Goal: Task Accomplishment & Management: Use online tool/utility

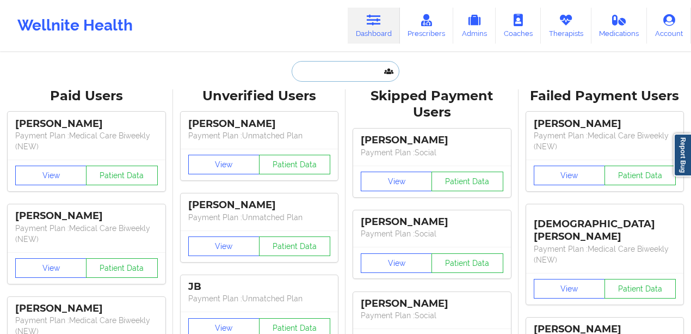
click at [310, 65] on input "text" at bounding box center [346, 71] width 108 height 21
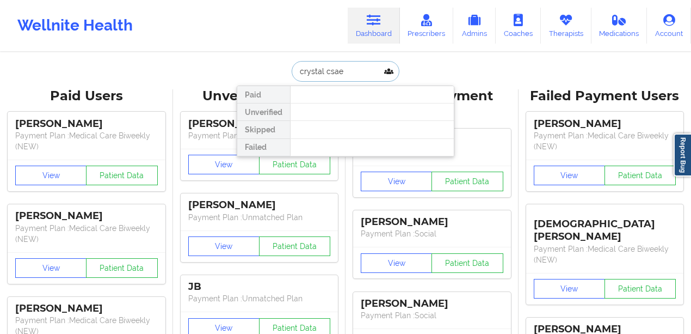
click at [354, 70] on input "crystal csae" at bounding box center [346, 71] width 108 height 21
type input "crystal case"
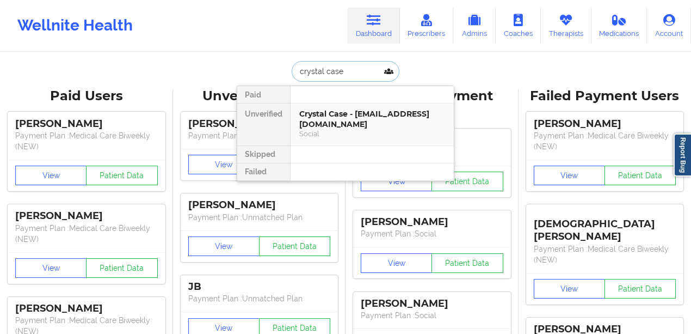
click at [358, 129] on div "Social" at bounding box center [372, 133] width 146 height 9
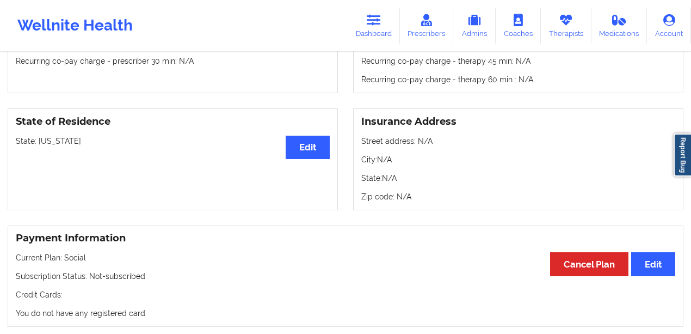
scroll to position [435, 0]
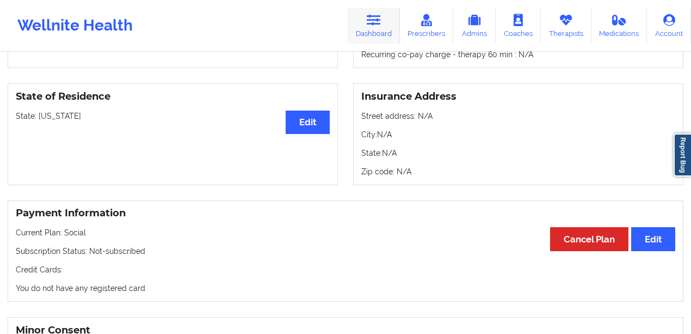
click at [380, 28] on link "Dashboard" at bounding box center [374, 26] width 52 height 36
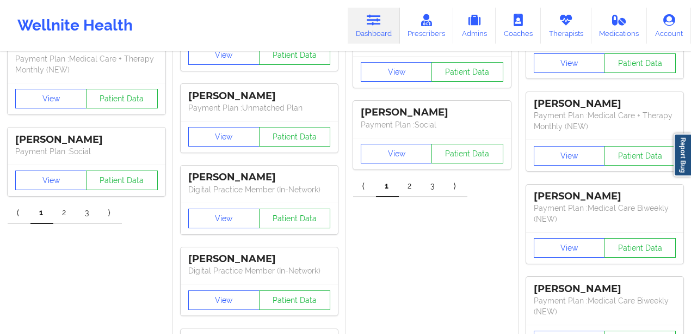
click at [378, 34] on link "Dashboard" at bounding box center [374, 26] width 52 height 36
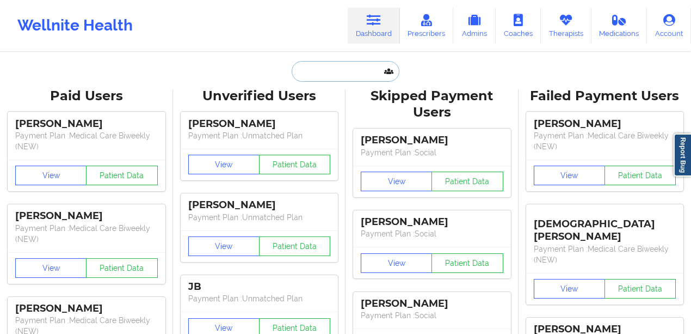
click at [373, 71] on input "text" at bounding box center [346, 71] width 108 height 21
paste input "[EMAIL_ADDRESS][DOMAIN_NAME]"
type input "[EMAIL_ADDRESS][DOMAIN_NAME]"
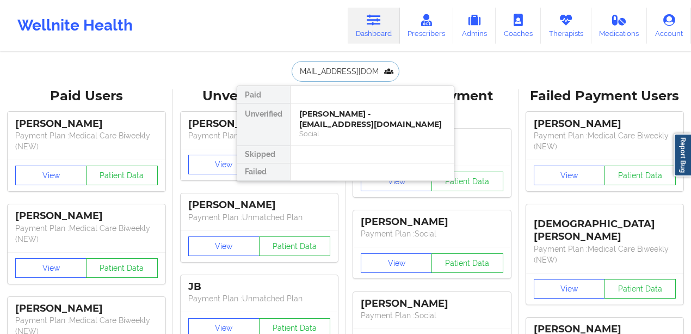
click at [342, 106] on div "[PERSON_NAME] - [EMAIL_ADDRESS][DOMAIN_NAME] Social" at bounding box center [372, 124] width 163 height 42
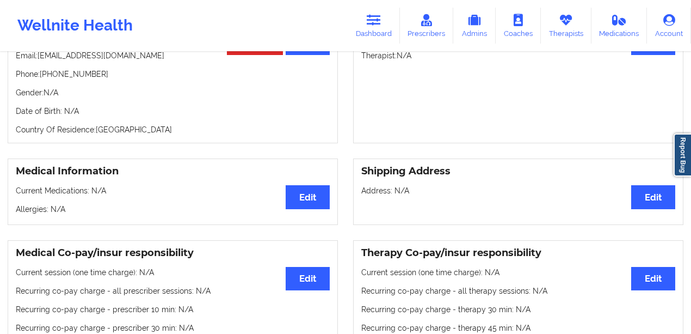
scroll to position [290, 0]
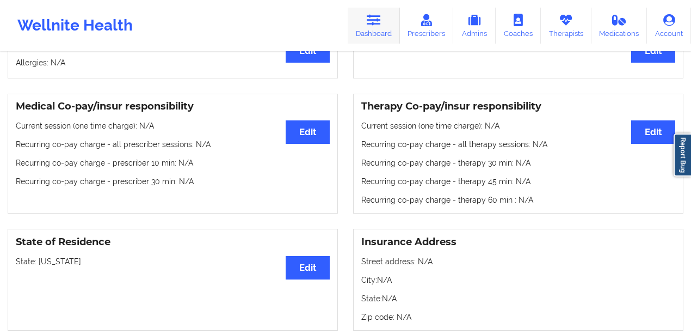
click at [366, 14] on link "Dashboard" at bounding box center [374, 26] width 52 height 36
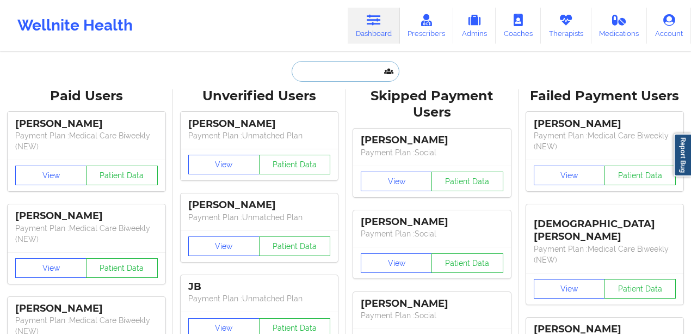
click at [340, 78] on input "text" at bounding box center [346, 71] width 108 height 21
paste input "[EMAIL_ADDRESS][DOMAIN_NAME]"
type input "[EMAIL_ADDRESS][DOMAIN_NAME]"
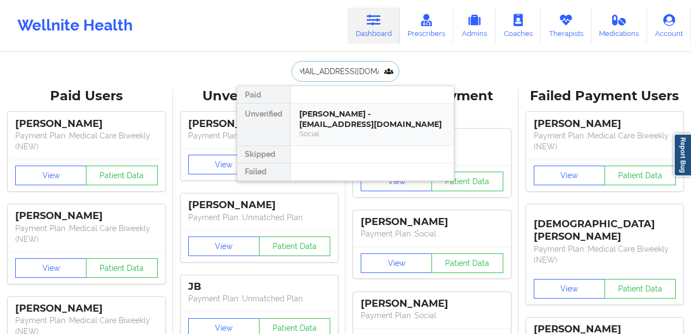
click at [350, 106] on div "[PERSON_NAME] - [EMAIL_ADDRESS][DOMAIN_NAME] Social" at bounding box center [372, 124] width 163 height 42
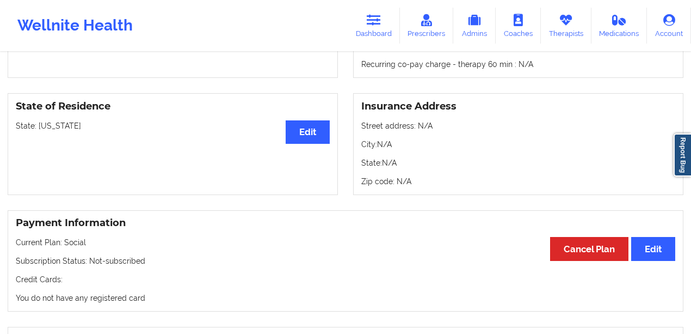
scroll to position [435, 0]
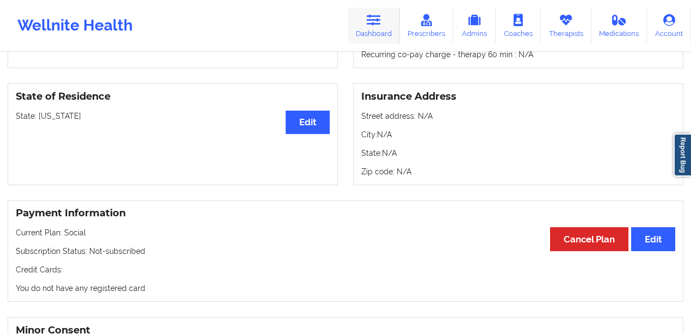
click at [383, 29] on link "Dashboard" at bounding box center [374, 26] width 52 height 36
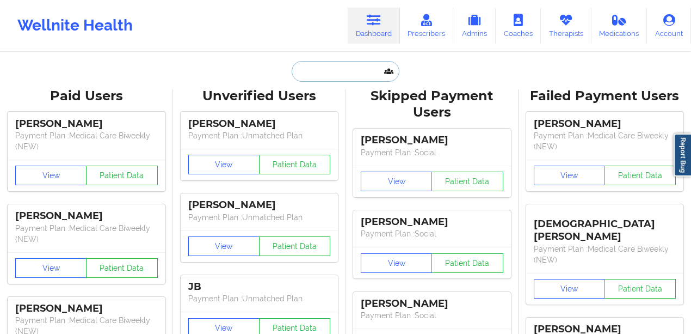
click at [349, 81] on input "text" at bounding box center [346, 71] width 108 height 21
paste input "[EMAIL_ADDRESS][DOMAIN_NAME]"
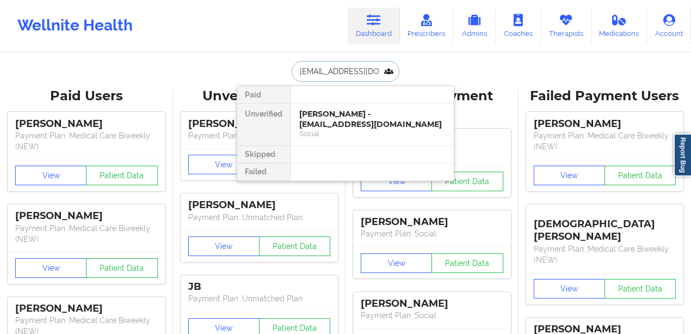
type input "[EMAIL_ADDRESS][DOMAIN_NAME]"
click at [344, 124] on div "[PERSON_NAME] - [EMAIL_ADDRESS][DOMAIN_NAME]" at bounding box center [372, 119] width 146 height 20
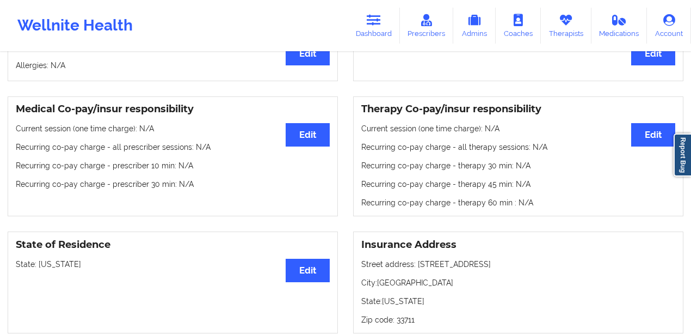
scroll to position [290, 0]
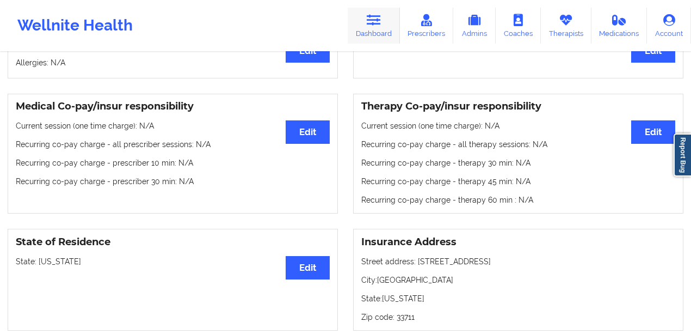
click at [386, 32] on link "Dashboard" at bounding box center [374, 26] width 52 height 36
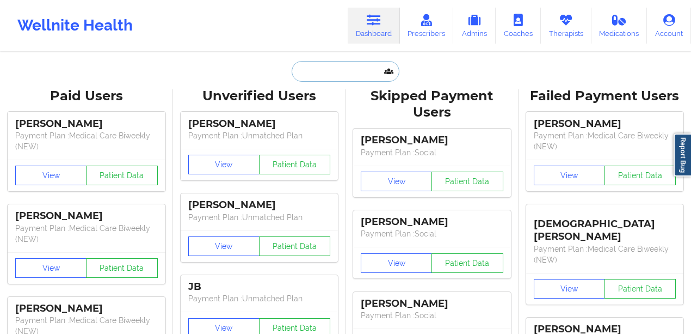
click at [332, 67] on input "text" at bounding box center [346, 71] width 108 height 21
paste input "[PERSON_NAME]"
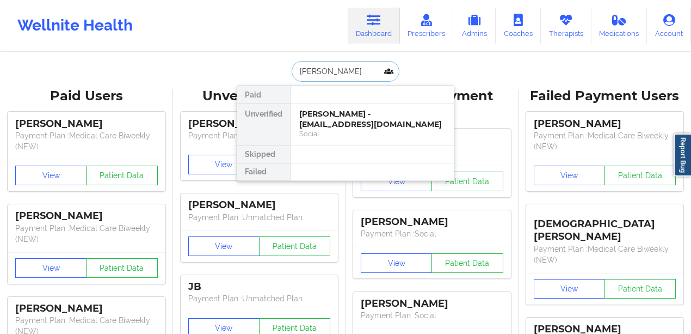
type input "[PERSON_NAME]"
click at [340, 117] on div "[PERSON_NAME] - [EMAIL_ADDRESS][DOMAIN_NAME]" at bounding box center [372, 119] width 146 height 20
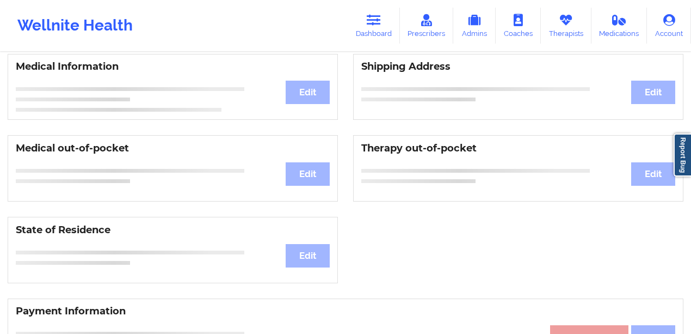
scroll to position [433, 0]
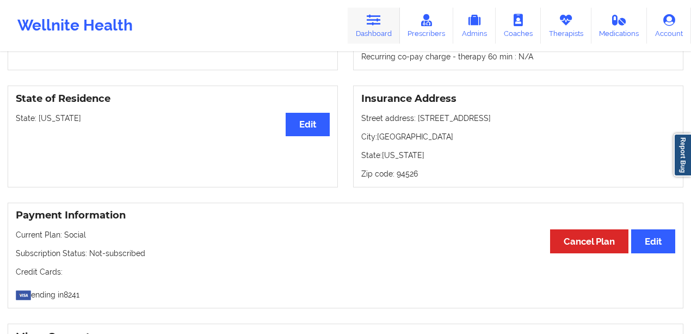
click at [378, 30] on link "Dashboard" at bounding box center [374, 26] width 52 height 36
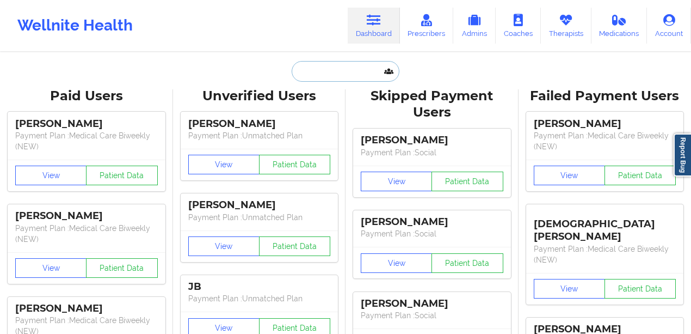
click at [350, 72] on input "text" at bounding box center [346, 71] width 108 height 21
paste input "[PERSON_NAME]"
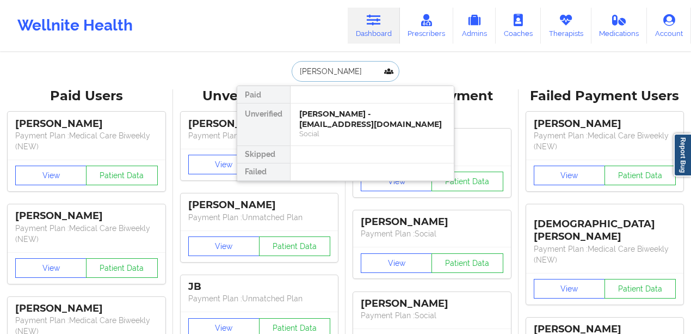
click at [342, 71] on input "[PERSON_NAME]" at bounding box center [346, 71] width 108 height 21
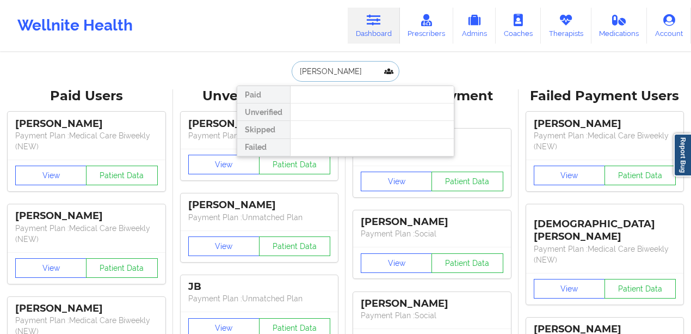
type input "[PERSON_NAME]"
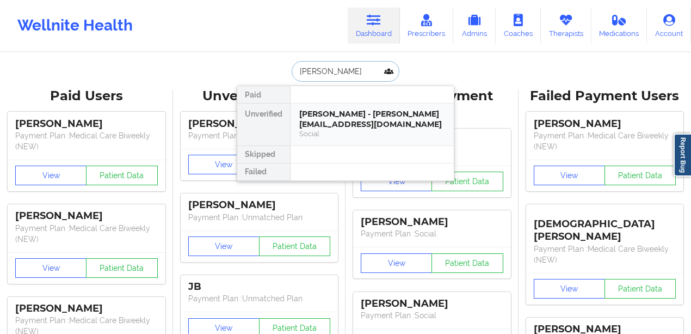
click at [344, 115] on div "[PERSON_NAME] - [PERSON_NAME][EMAIL_ADDRESS][DOMAIN_NAME]" at bounding box center [372, 119] width 146 height 20
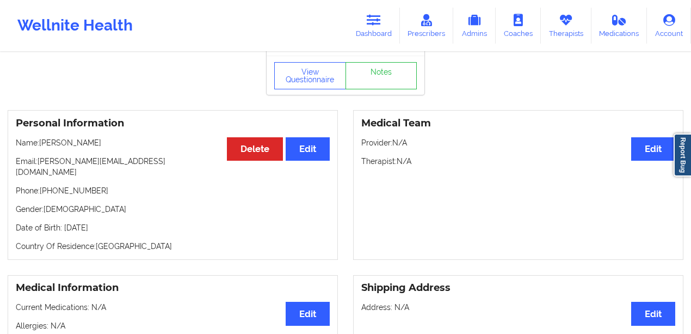
scroll to position [36, 0]
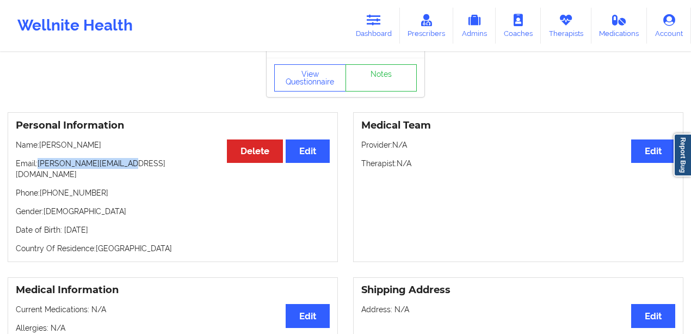
click at [39, 164] on div "Personal Information Edit Delete Name: [PERSON_NAME] Email: [PERSON_NAME][EMAIL…" at bounding box center [173, 187] width 330 height 150
copy p "[PERSON_NAME][EMAIL_ADDRESS][DOMAIN_NAME]"
click at [387, 27] on link "Dashboard" at bounding box center [374, 26] width 52 height 36
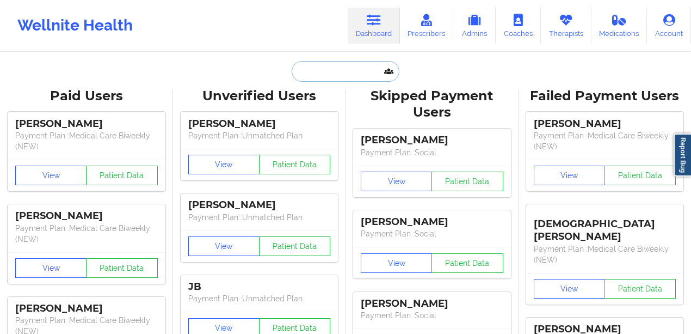
click at [327, 75] on input "text" at bounding box center [346, 71] width 108 height 21
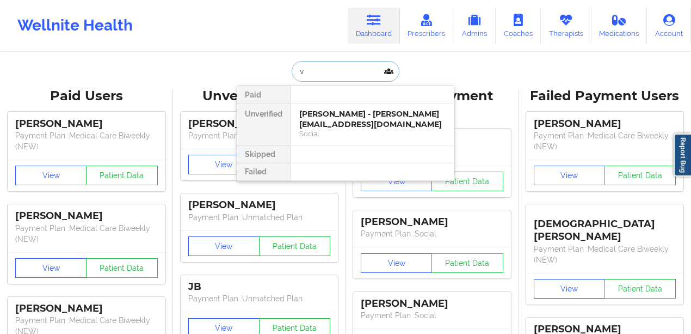
paste input "[EMAIL_ADDRESS][DOMAIN_NAME]"
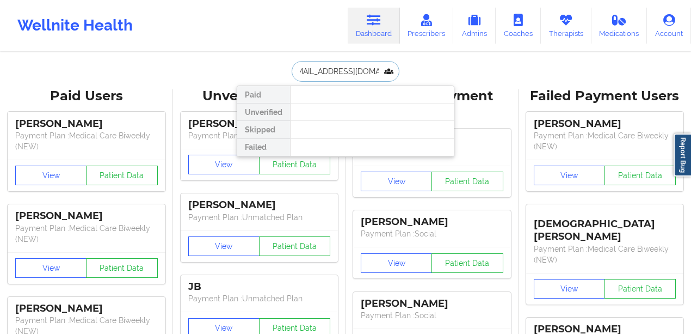
drag, startPoint x: 381, startPoint y: 75, endPoint x: 239, endPoint y: 67, distance: 142.2
click at [241, 67] on div "[EMAIL_ADDRESS][DOMAIN_NAME] Paid Unverified Skipped Failed" at bounding box center [346, 71] width 218 height 21
paste input "[EMAIL_ADDRESS]"
type input "[EMAIL_ADDRESS][DOMAIN_NAME]"
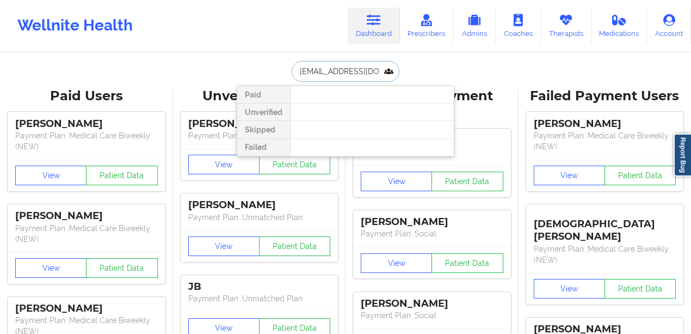
scroll to position [0, 5]
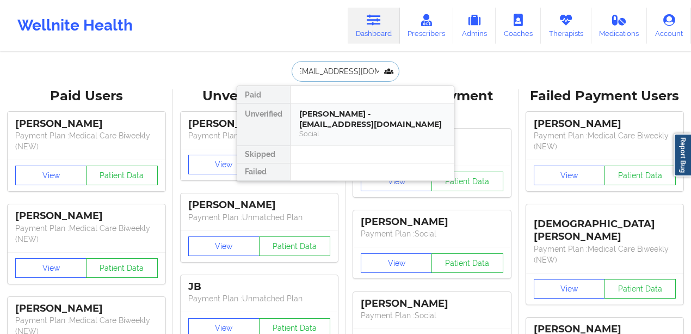
click at [340, 109] on div "[PERSON_NAME] - [EMAIL_ADDRESS][DOMAIN_NAME]" at bounding box center [372, 119] width 146 height 20
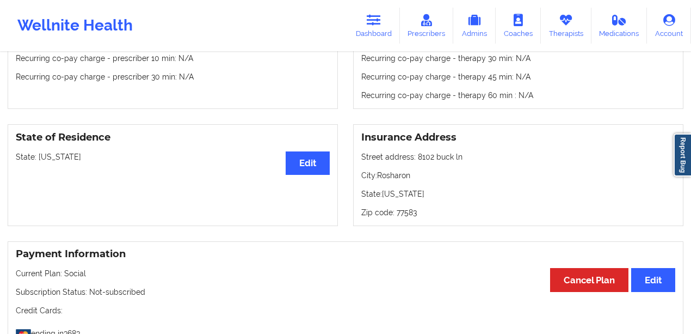
scroll to position [369, 0]
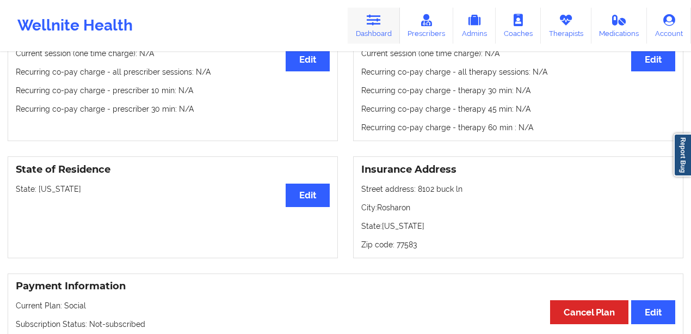
click at [367, 24] on link "Dashboard" at bounding box center [374, 26] width 52 height 36
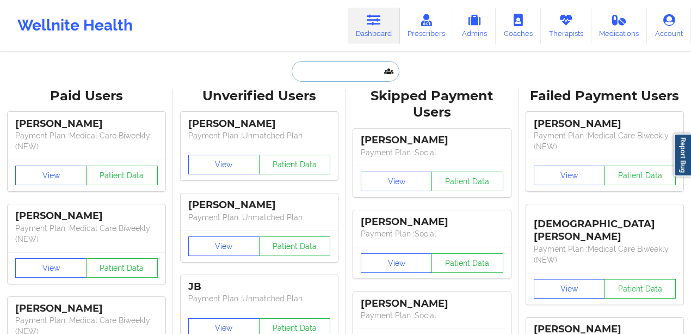
click at [322, 72] on input "text" at bounding box center [346, 71] width 108 height 21
paste input "[EMAIL_ADDRESS][DOMAIN_NAME]"
type input "[EMAIL_ADDRESS][DOMAIN_NAME]"
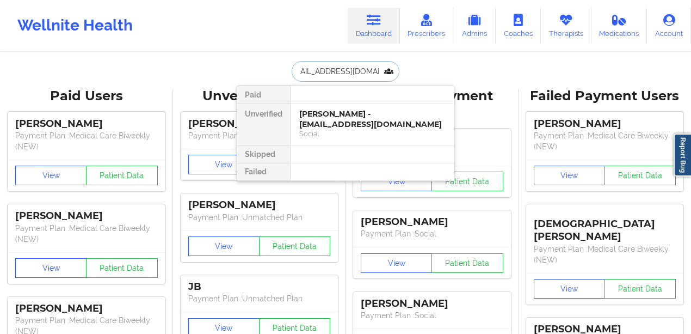
click at [340, 125] on div "[PERSON_NAME] - [EMAIL_ADDRESS][DOMAIN_NAME]" at bounding box center [372, 119] width 146 height 20
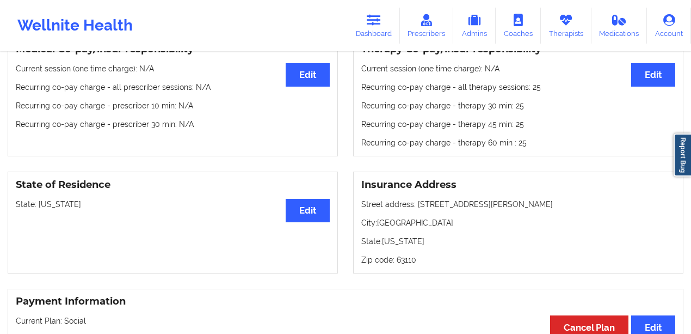
scroll to position [345, 0]
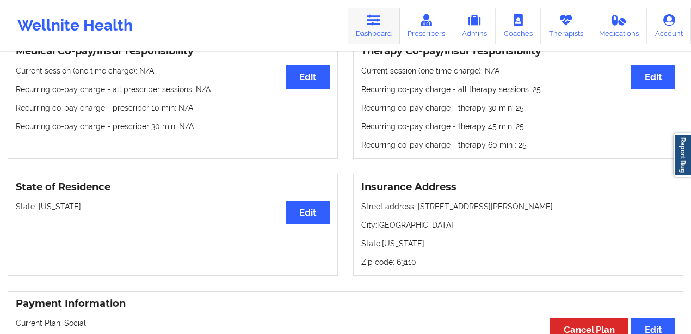
click at [370, 38] on link "Dashboard" at bounding box center [374, 26] width 52 height 36
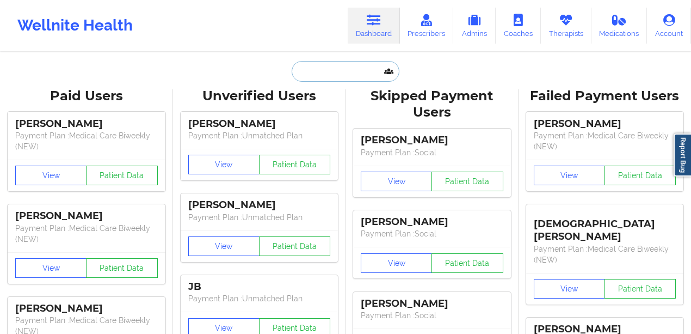
click at [341, 72] on input "text" at bounding box center [346, 71] width 108 height 21
paste input "[EMAIL_ADDRESS][DOMAIN_NAME]"
type input "[EMAIL_ADDRESS][DOMAIN_NAME]"
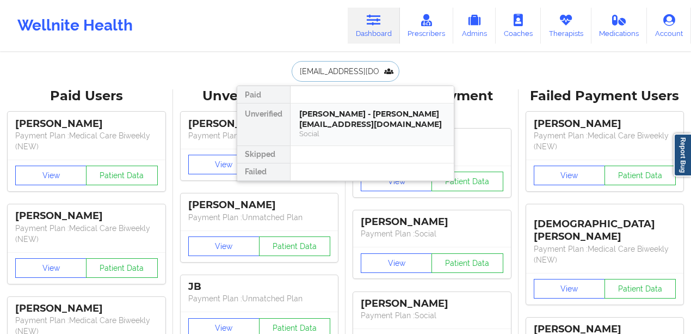
click at [343, 114] on div "[PERSON_NAME] - [PERSON_NAME][EMAIL_ADDRESS][DOMAIN_NAME]" at bounding box center [372, 119] width 146 height 20
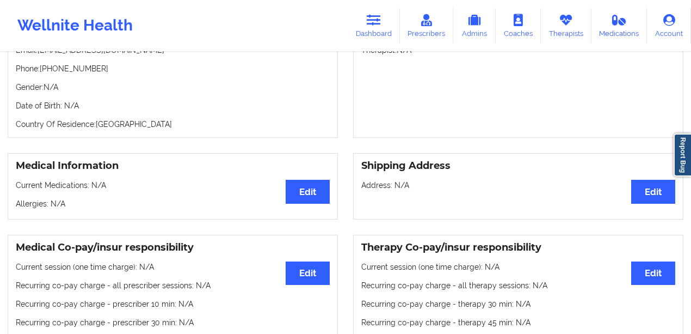
scroll to position [290, 0]
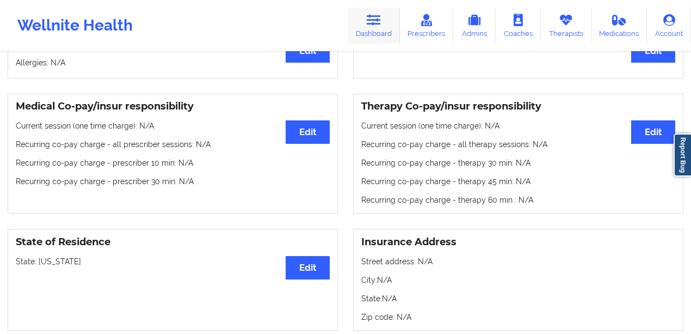
click at [392, 23] on link "Dashboard" at bounding box center [374, 26] width 52 height 36
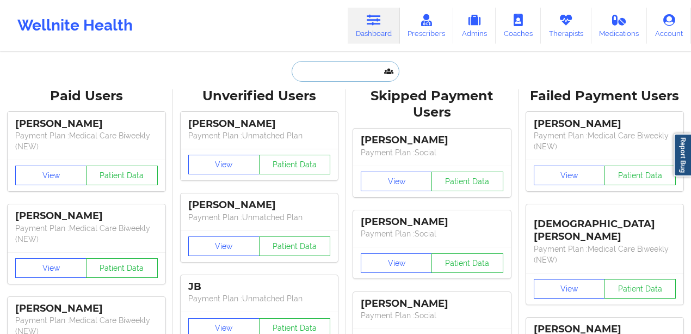
click at [325, 79] on input "text" at bounding box center [346, 71] width 108 height 21
paste input "[EMAIL_ADDRESS][DOMAIN_NAME]"
type input "[EMAIL_ADDRESS][DOMAIN_NAME]"
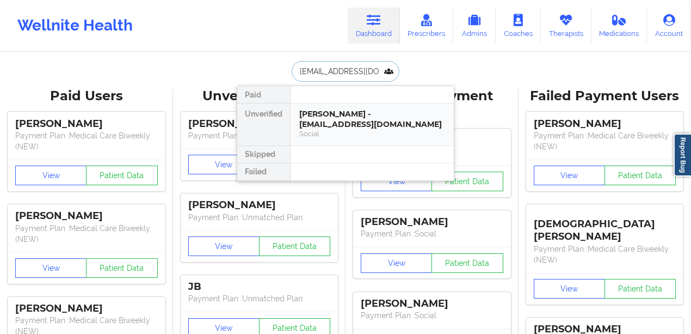
click at [354, 125] on div "[PERSON_NAME] - [EMAIL_ADDRESS][DOMAIN_NAME]" at bounding box center [372, 119] width 146 height 20
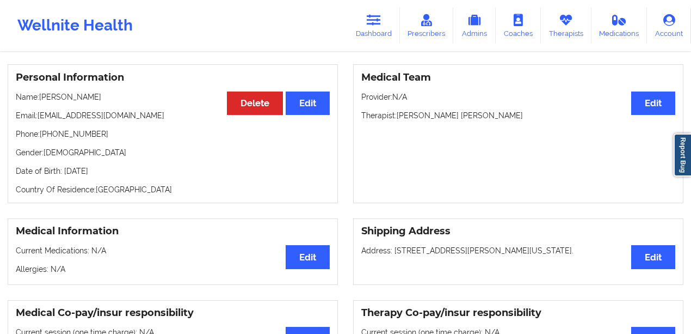
scroll to position [362, 0]
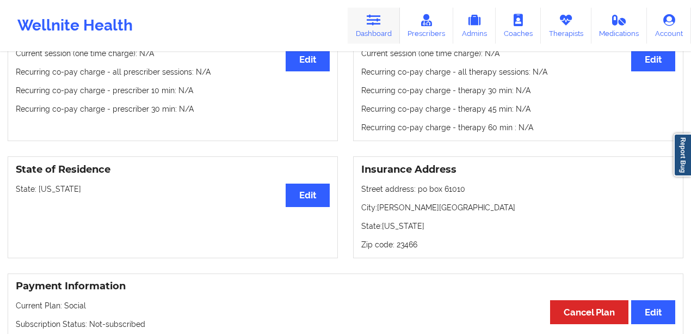
click at [372, 14] on icon at bounding box center [374, 20] width 14 height 12
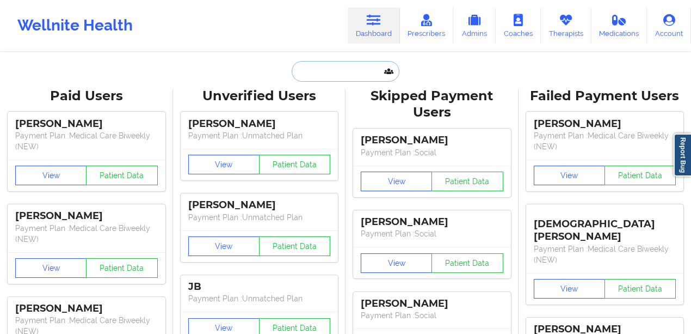
click at [328, 80] on input "text" at bounding box center [346, 71] width 108 height 21
click at [330, 73] on input "text" at bounding box center [346, 71] width 108 height 21
paste input "[EMAIL_ADDRESS][DOMAIN_NAME]"
type input "[EMAIL_ADDRESS][DOMAIN_NAME]"
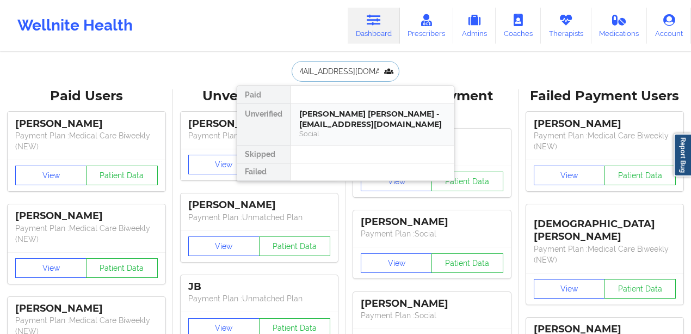
click at [345, 126] on div "[PERSON_NAME] [PERSON_NAME] - [EMAIL_ADDRESS][DOMAIN_NAME]" at bounding box center [372, 119] width 146 height 20
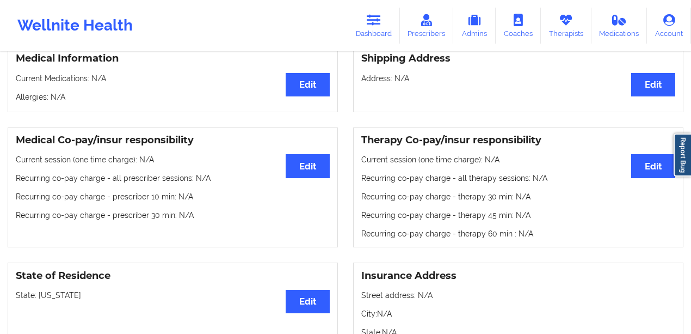
scroll to position [290, 0]
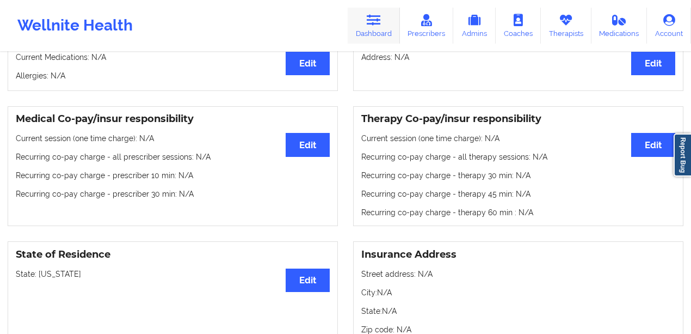
click at [361, 18] on link "Dashboard" at bounding box center [374, 26] width 52 height 36
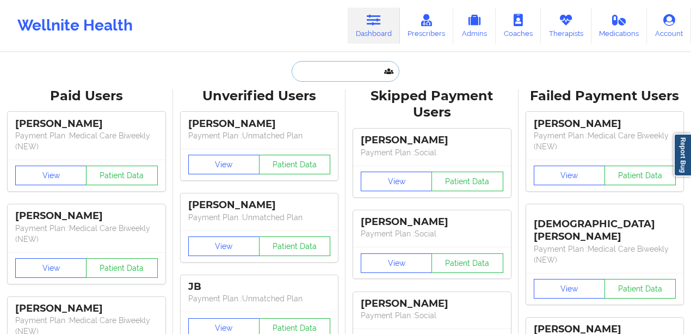
click at [320, 73] on input "text" at bounding box center [346, 71] width 108 height 21
paste input "[EMAIL_ADDRESS][DOMAIN_NAME]"
type input "[EMAIL_ADDRESS][DOMAIN_NAME]"
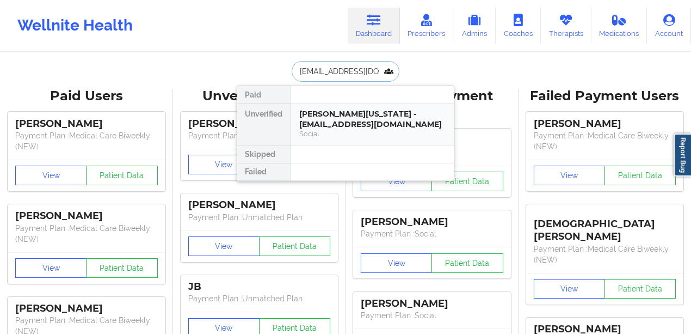
click at [313, 112] on div "[PERSON_NAME][US_STATE] - [EMAIL_ADDRESS][DOMAIN_NAME]" at bounding box center [372, 119] width 146 height 20
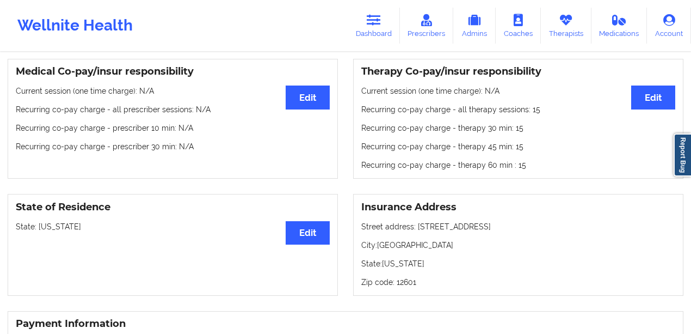
scroll to position [345, 0]
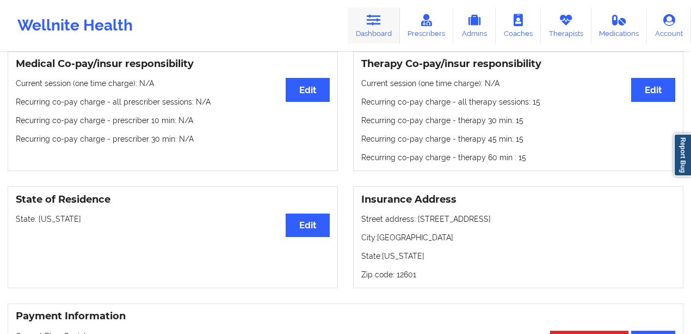
click at [359, 24] on link "Dashboard" at bounding box center [374, 26] width 52 height 36
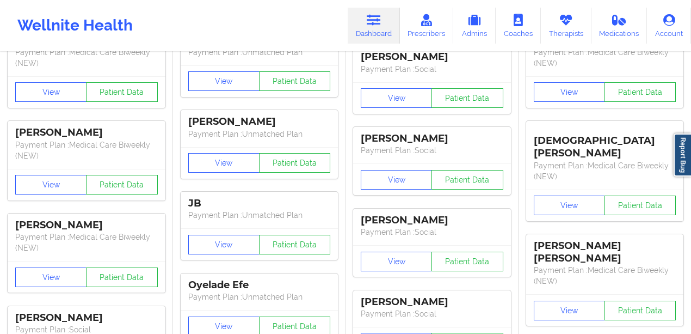
scroll to position [55, 0]
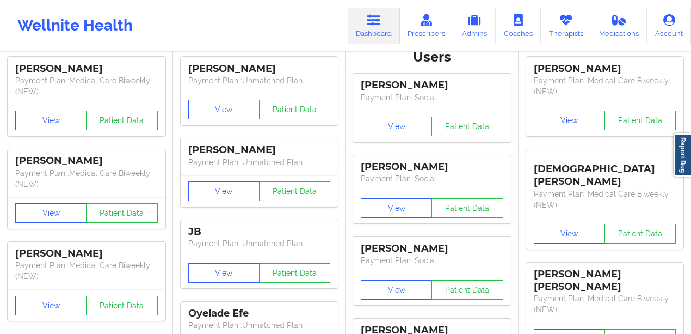
click at [380, 16] on icon at bounding box center [374, 20] width 14 height 12
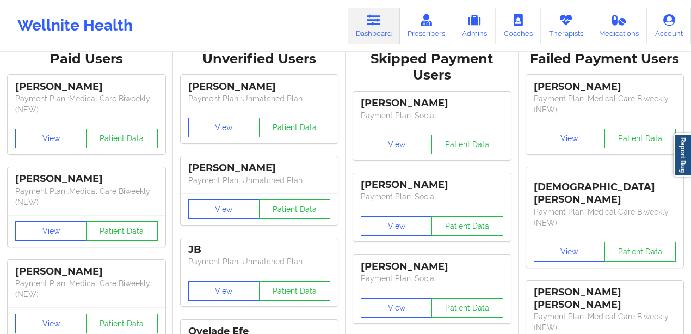
scroll to position [0, 0]
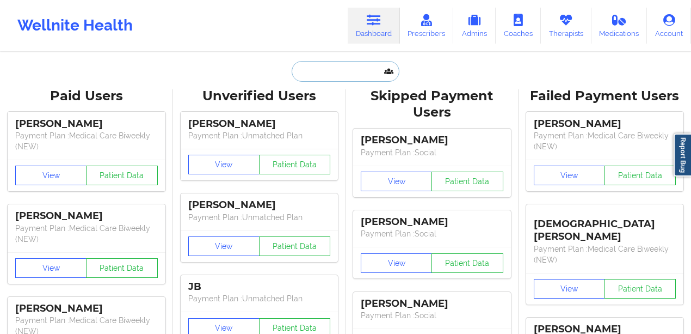
click at [325, 67] on input "text" at bounding box center [346, 71] width 108 height 21
paste input "[EMAIL_ADDRESS][DOMAIN_NAME]"
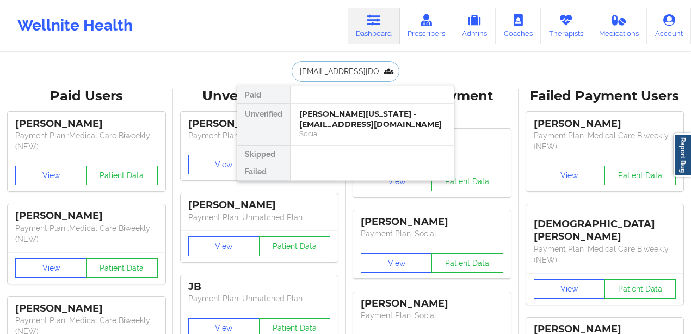
scroll to position [0, 7]
type input "[EMAIL_ADDRESS][DOMAIN_NAME]"
click at [344, 113] on div "[PERSON_NAME] - [PERSON_NAME][EMAIL_ADDRESS][DOMAIN_NAME]" at bounding box center [372, 119] width 146 height 20
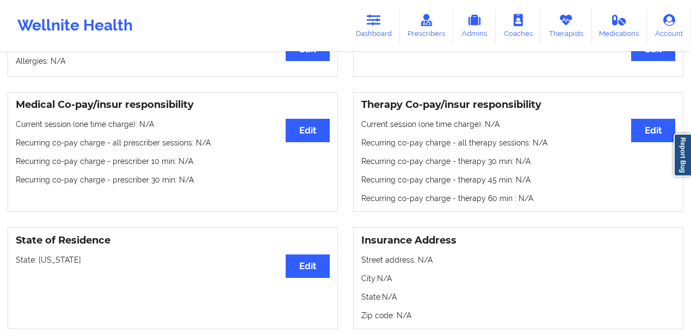
scroll to position [254, 0]
